Goal: Task Accomplishment & Management: Manage account settings

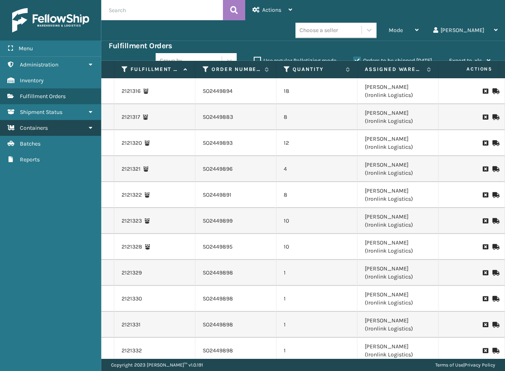
click at [50, 127] on link "Containers" at bounding box center [50, 128] width 101 height 16
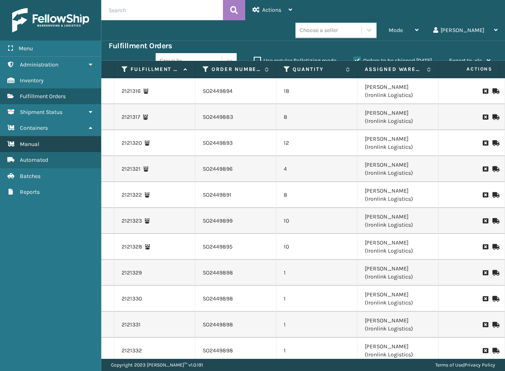
click at [43, 141] on link "Manual" at bounding box center [50, 144] width 101 height 16
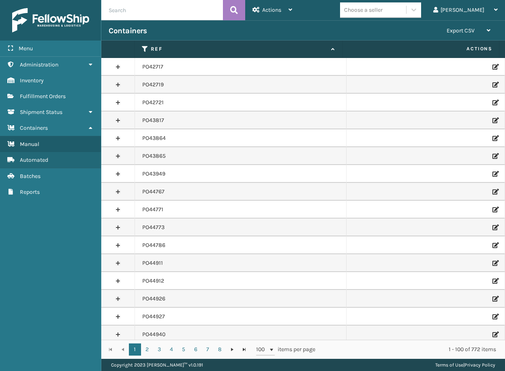
click at [159, 14] on input "text" at bounding box center [162, 10] width 122 height 20
paste input "PO50414"
type input "PO50414"
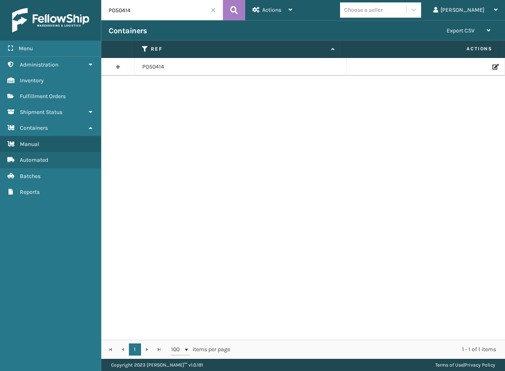
click at [486, 68] on div at bounding box center [425, 67] width 143 height 6
click at [492, 66] on icon at bounding box center [494, 67] width 5 height 6
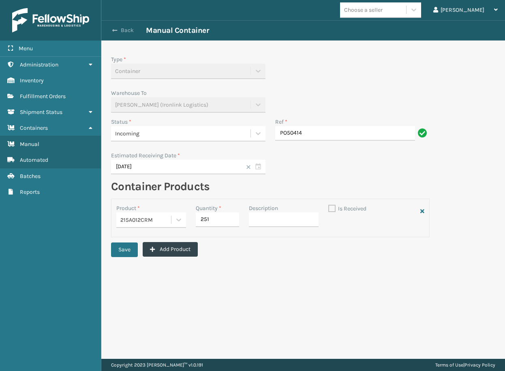
click at [119, 28] on button "Back" at bounding box center [127, 30] width 37 height 7
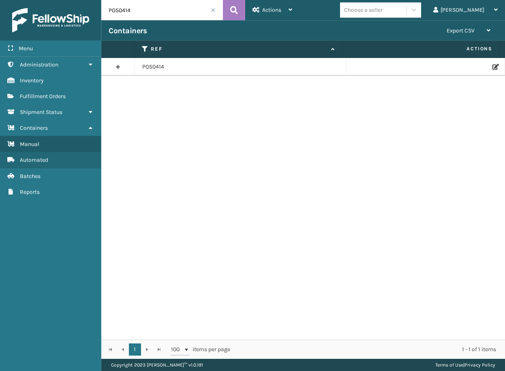
click at [139, 11] on input "PO50414" at bounding box center [162, 10] width 122 height 20
drag, startPoint x: 139, startPoint y: 11, endPoint x: 122, endPoint y: 11, distance: 17.0
click at [122, 11] on input "PO50414" at bounding box center [162, 10] width 122 height 20
paste input "946"
type input "PO50946"
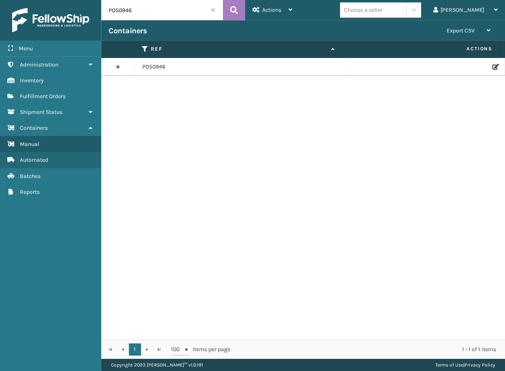
click at [492, 64] on icon at bounding box center [494, 67] width 5 height 6
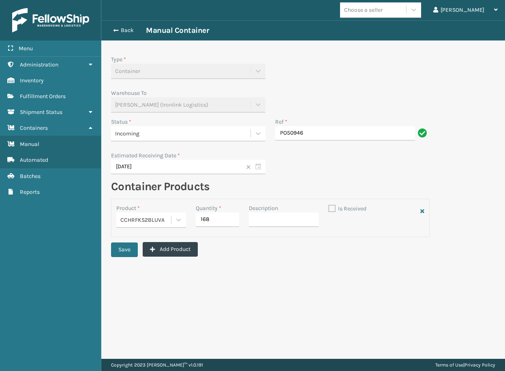
click at [193, 133] on div "Incoming" at bounding box center [180, 133] width 131 height 9
click at [123, 31] on button "Back" at bounding box center [127, 30] width 37 height 7
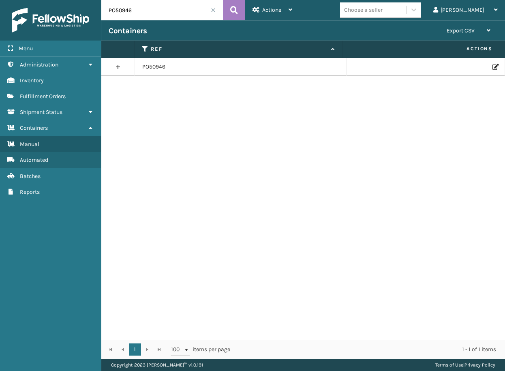
drag, startPoint x: 125, startPoint y: 13, endPoint x: 89, endPoint y: 15, distance: 35.7
click at [90, 0] on div "Menu Administration Inventory Fulfillment Orders Shipment Status Containers Man…" at bounding box center [252, 0] width 505 height 0
paste input "414"
type input "PO50414"
click at [492, 67] on icon at bounding box center [494, 67] width 5 height 6
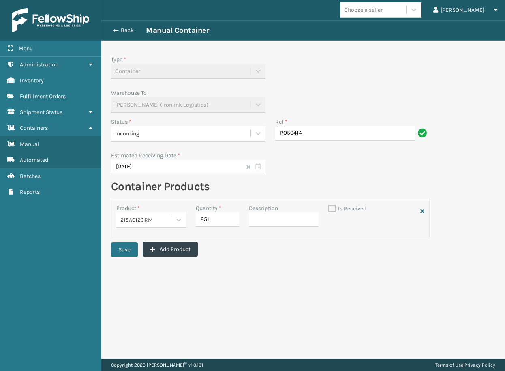
click at [187, 130] on div "Incoming" at bounding box center [180, 133] width 131 height 9
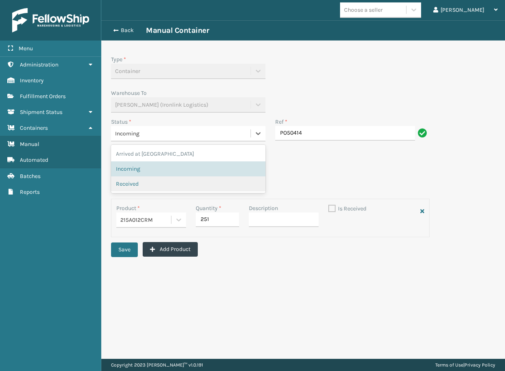
click at [135, 180] on span "Received" at bounding box center [127, 184] width 23 height 9
checkbox input "true"
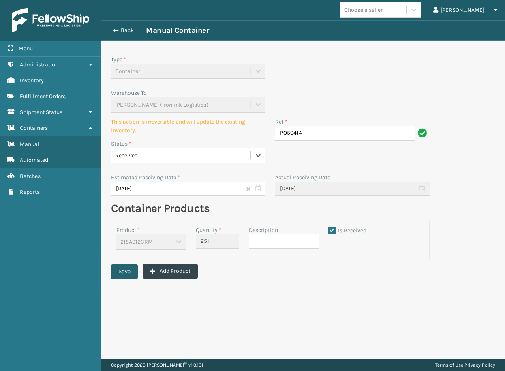
click at [130, 268] on button "Save" at bounding box center [124, 271] width 27 height 15
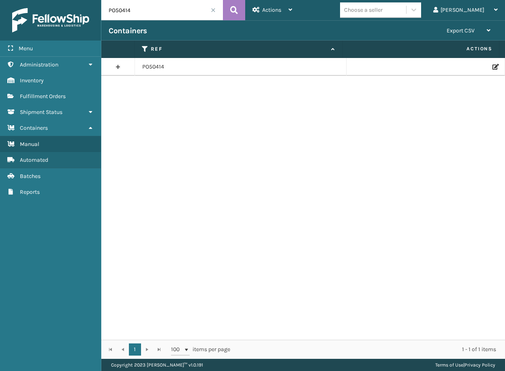
drag, startPoint x: 132, startPoint y: 12, endPoint x: 92, endPoint y: 10, distance: 39.8
click at [92, 0] on div "Menu Manual Administration Manual Inventory Manual Fulfillment Orders Manual Sh…" at bounding box center [252, 0] width 505 height 0
paste input "946"
type input "PO50946"
click at [492, 68] on icon at bounding box center [494, 67] width 5 height 6
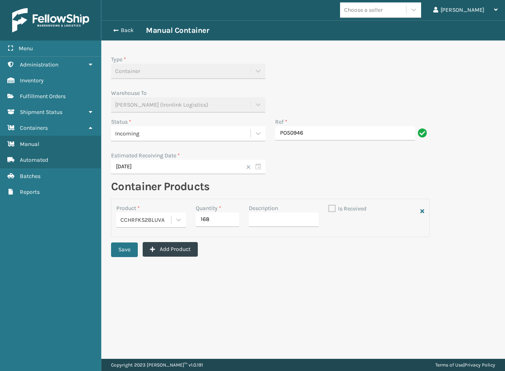
click at [181, 138] on div "Incoming" at bounding box center [180, 133] width 139 height 13
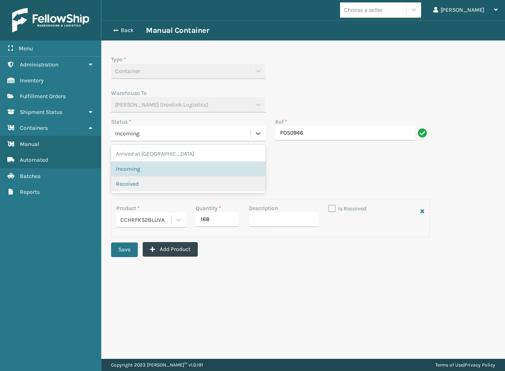
click at [121, 186] on span "Received" at bounding box center [127, 184] width 23 height 9
checkbox input "true"
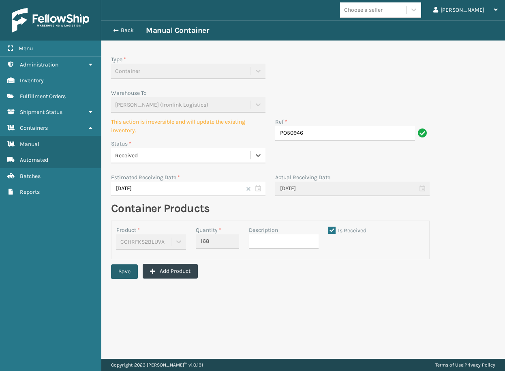
click at [126, 269] on button "Save" at bounding box center [124, 271] width 27 height 15
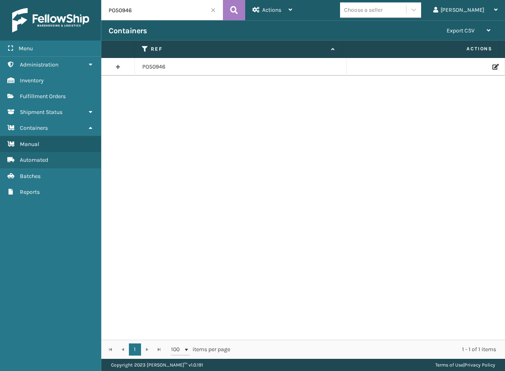
drag, startPoint x: 138, startPoint y: 12, endPoint x: 79, endPoint y: 21, distance: 59.4
click at [79, 0] on div "Menu Administration Inventory Fulfillment Orders Shipment Status Containers Man…" at bounding box center [252, 0] width 505 height 0
paste input "410"
type input "PO50410"
click at [492, 68] on icon at bounding box center [494, 67] width 5 height 6
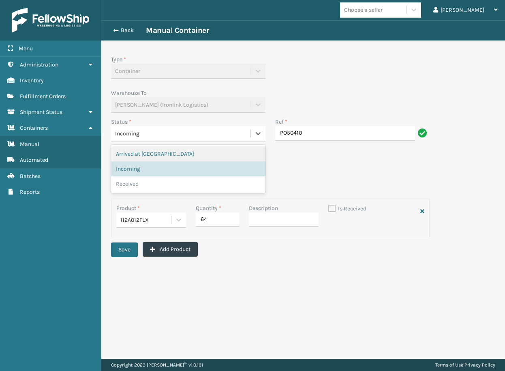
click at [163, 135] on div "Incoming" at bounding box center [180, 133] width 131 height 9
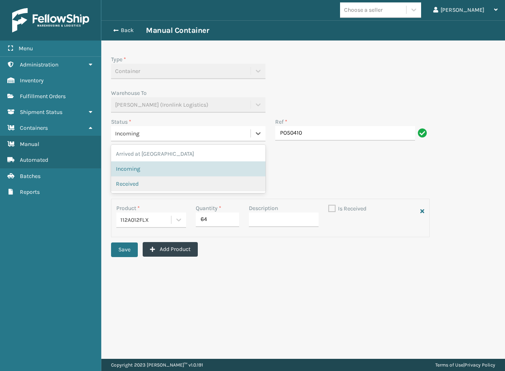
click at [139, 182] on div "Received" at bounding box center [188, 184] width 145 height 9
checkbox input "true"
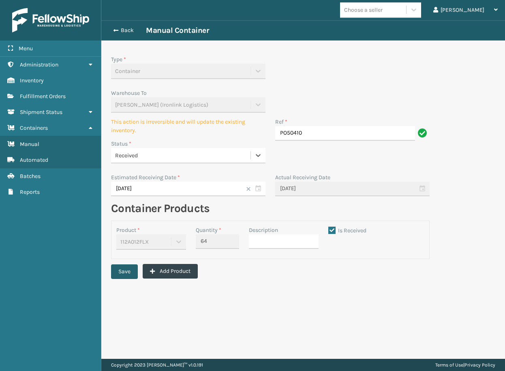
click at [127, 278] on button "Save" at bounding box center [124, 271] width 27 height 15
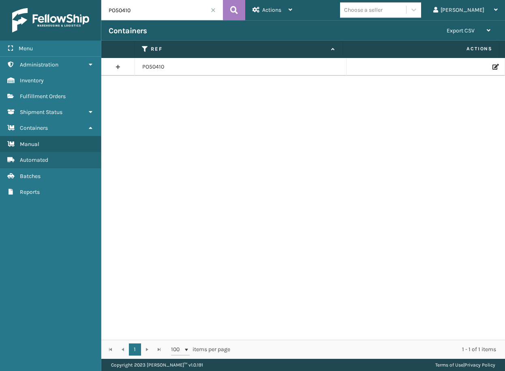
drag, startPoint x: 136, startPoint y: 10, endPoint x: 75, endPoint y: 17, distance: 61.7
click at [80, 0] on div "Menu Administration Inventory Fulfillment Orders Shipment Status Containers Man…" at bounding box center [252, 0] width 505 height 0
paste input "05"
type input "PO50405"
click at [492, 69] on icon at bounding box center [494, 67] width 5 height 6
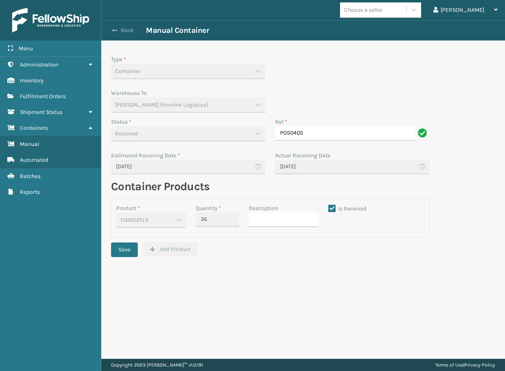
click at [120, 33] on button "Back" at bounding box center [127, 30] width 37 height 7
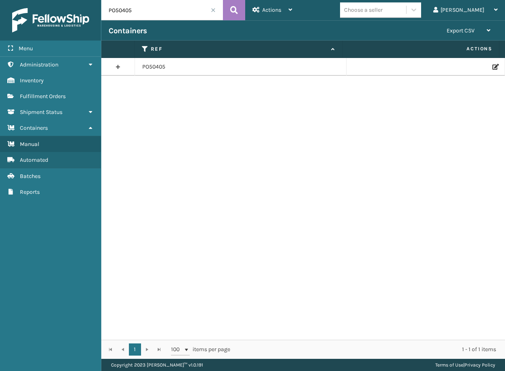
drag, startPoint x: 134, startPoint y: 15, endPoint x: 93, endPoint y: 9, distance: 41.7
click at [99, 0] on div "Menu Administration Inventory Fulfillment Orders Shipment Status Containers Man…" at bounding box center [252, 0] width 505 height 0
paste input "49707"
type input "PO49707"
click at [492, 68] on icon at bounding box center [494, 67] width 5 height 6
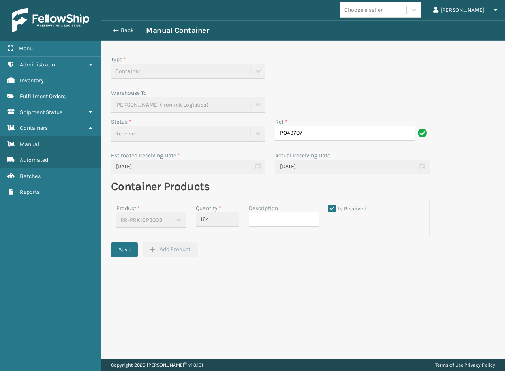
click at [129, 26] on div "Back Manual Container" at bounding box center [303, 31] width 389 height 10
click at [130, 27] on button "Back" at bounding box center [127, 30] width 37 height 7
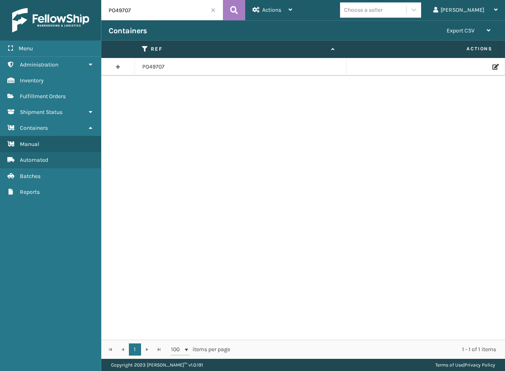
drag, startPoint x: 105, startPoint y: 14, endPoint x: 82, endPoint y: 14, distance: 22.7
click at [82, 0] on div "Menu Administration Inventory Fulfillment Orders Shipment Status Containers Man…" at bounding box center [252, 0] width 505 height 0
paste input "50378"
type input "PO50378"
click at [485, 66] on div at bounding box center [425, 67] width 143 height 6
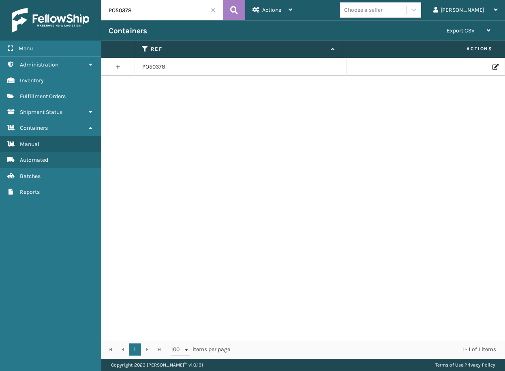
click at [492, 66] on icon at bounding box center [494, 67] width 5 height 6
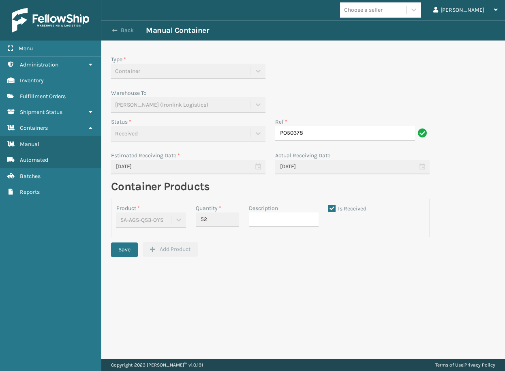
click at [129, 30] on button "Back" at bounding box center [127, 30] width 37 height 7
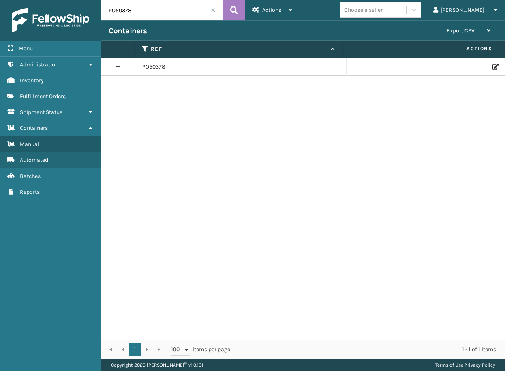
click at [132, 12] on input "PO50378" at bounding box center [162, 10] width 122 height 20
paste input "414"
type input "PO50414"
click at [489, 71] on td at bounding box center [425, 67] width 158 height 18
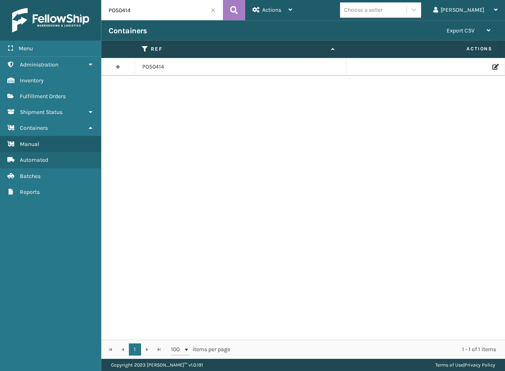
click at [492, 68] on icon at bounding box center [494, 67] width 5 height 6
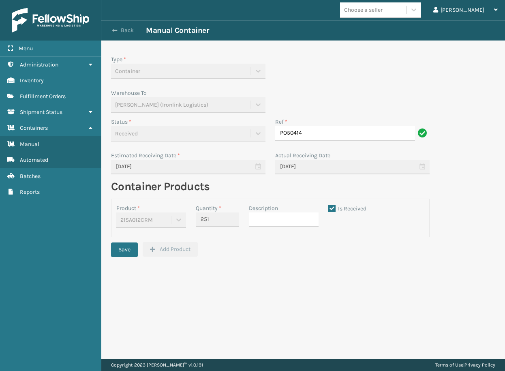
click at [130, 28] on button "Back" at bounding box center [127, 30] width 37 height 7
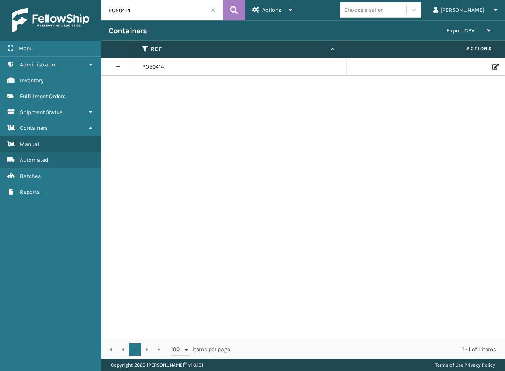
drag, startPoint x: 133, startPoint y: 12, endPoint x: 97, endPoint y: 12, distance: 35.7
click at [97, 0] on div "Menu Administration Inventory Fulfillment Orders Shipment Status Containers Man…" at bounding box center [252, 0] width 505 height 0
paste input "0"
type input "PO50410"
click at [492, 67] on icon at bounding box center [494, 67] width 5 height 6
